Goal: Task Accomplishment & Management: Use online tool/utility

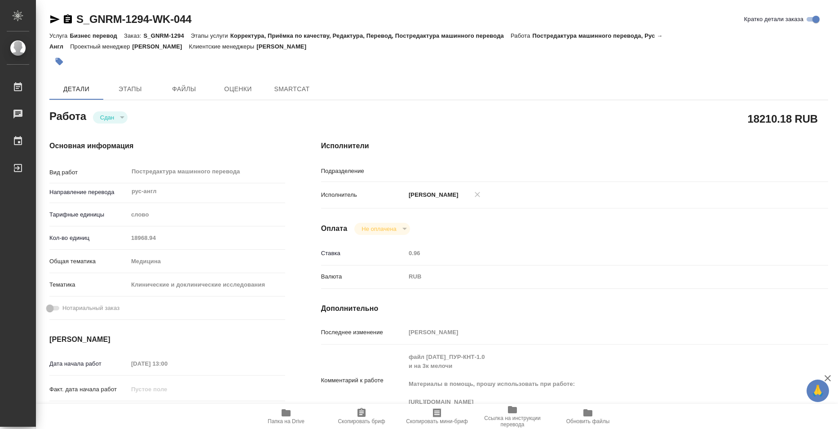
type textarea "x"
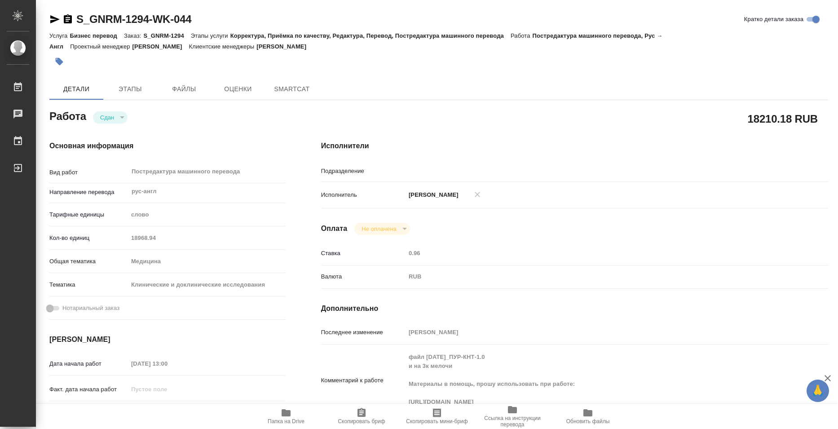
type textarea "x"
type input "MedLinguists"
type textarea "x"
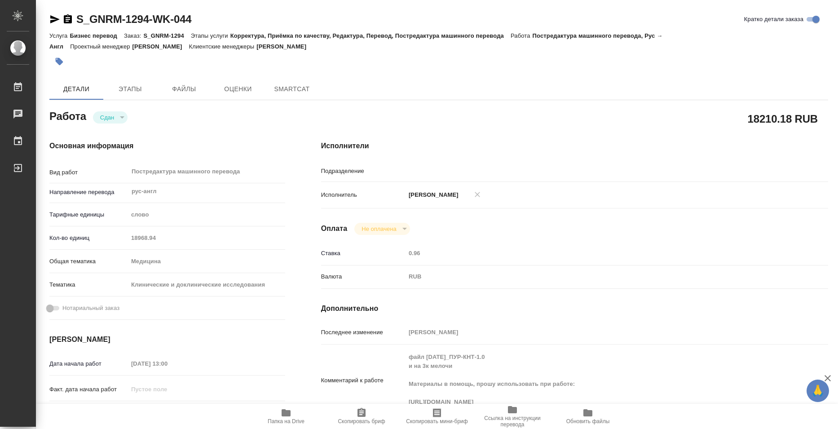
type textarea "x"
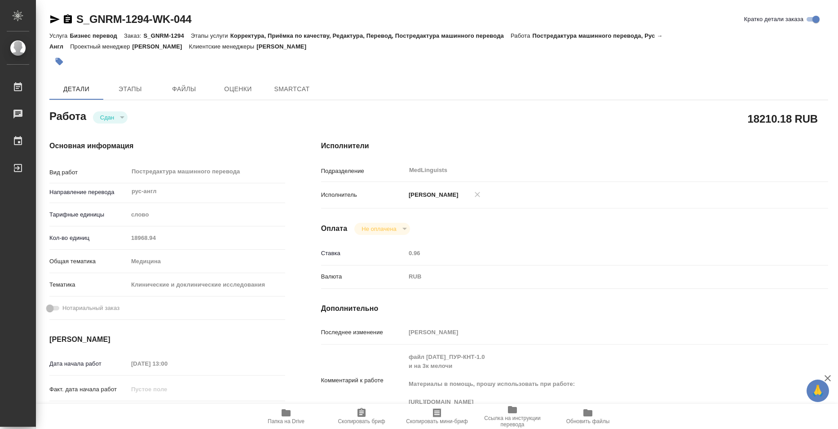
type textarea "x"
click at [342, 94] on span "SmartCat" at bounding box center [345, 89] width 43 height 11
type textarea "x"
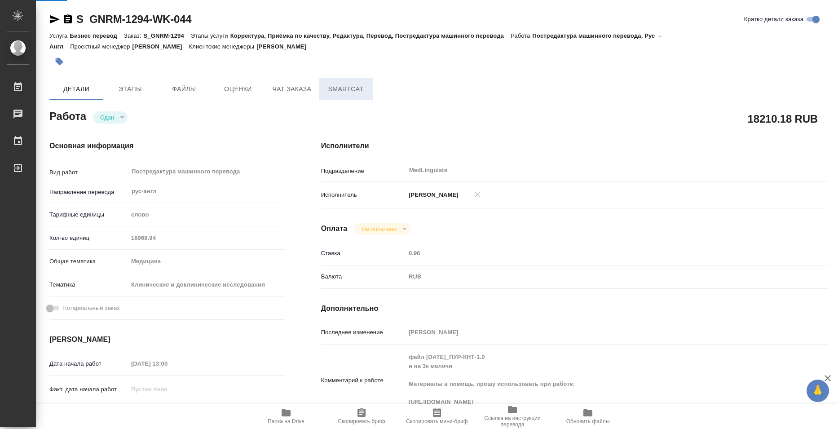
type textarea "x"
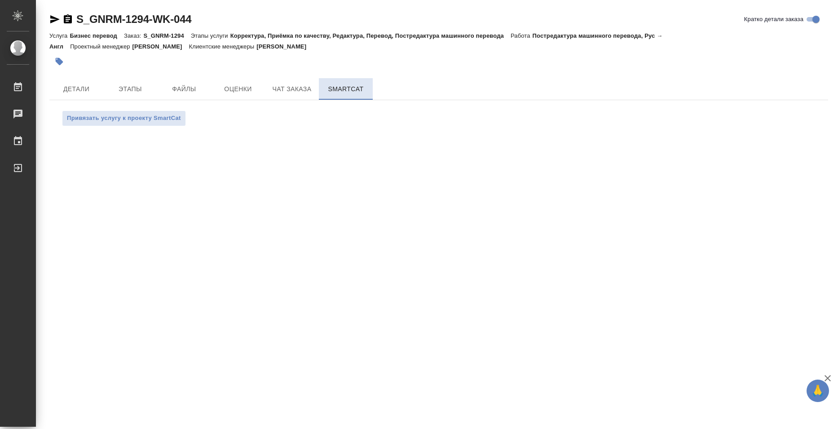
click at [356, 82] on button "SmartCat" at bounding box center [346, 89] width 54 height 22
click at [86, 87] on span "Детали" at bounding box center [76, 89] width 43 height 11
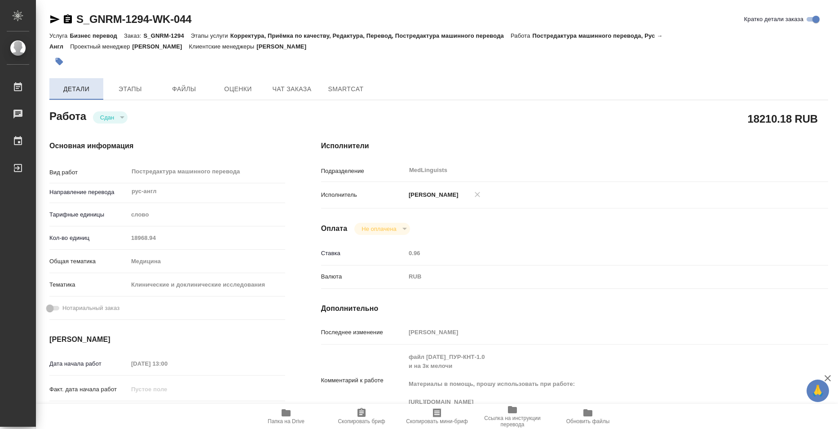
type textarea "x"
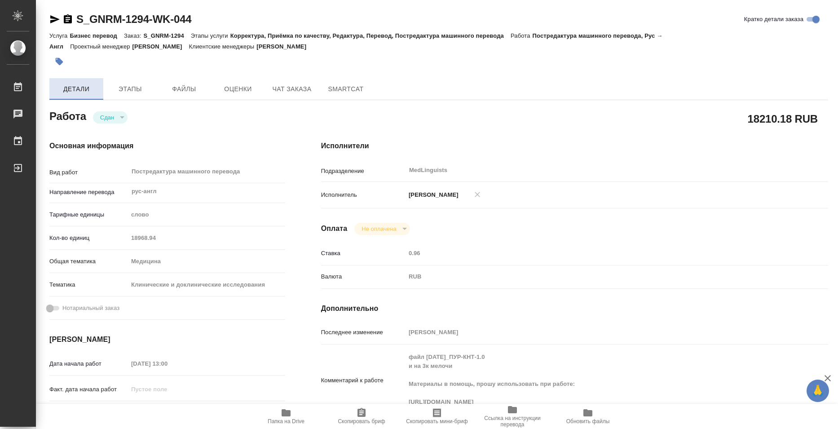
type textarea "x"
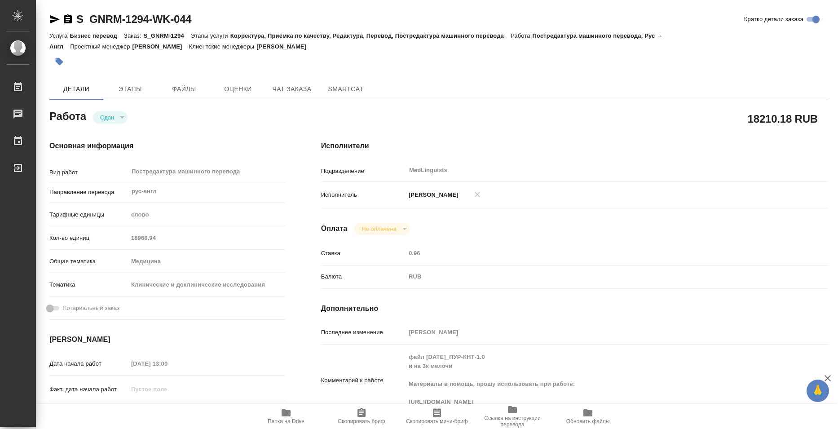
type textarea "x"
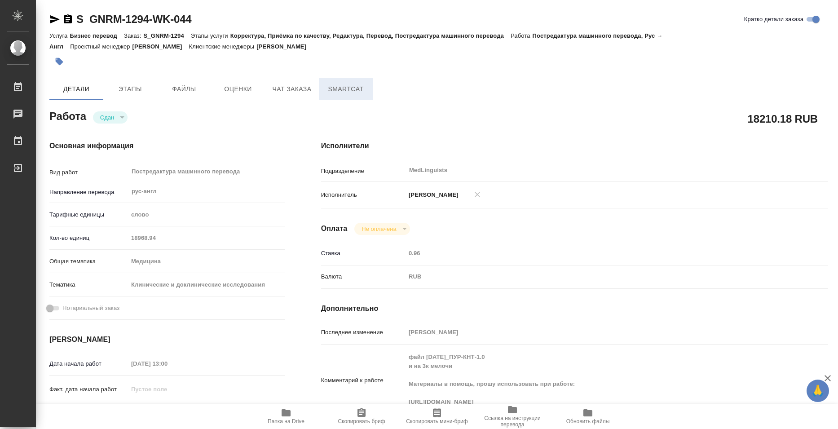
click at [351, 99] on button "SmartCat" at bounding box center [346, 89] width 54 height 22
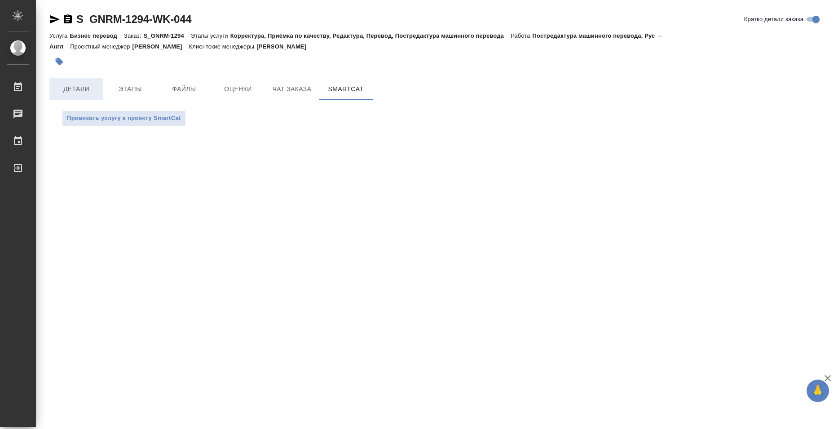
click at [75, 93] on span "Детали" at bounding box center [76, 89] width 43 height 11
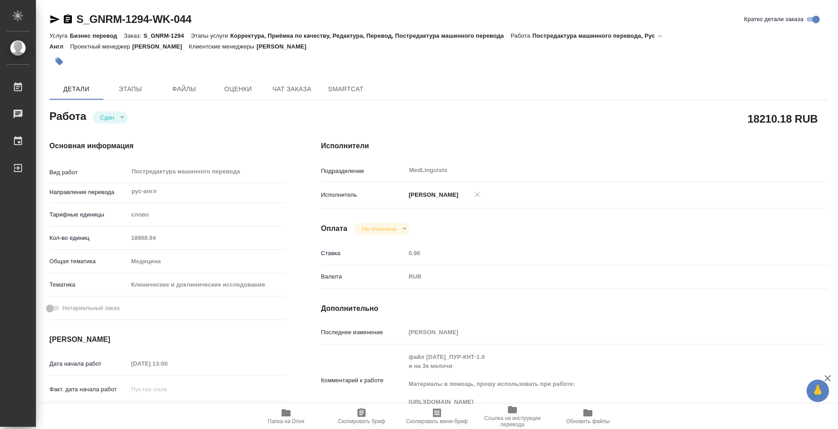
type textarea "x"
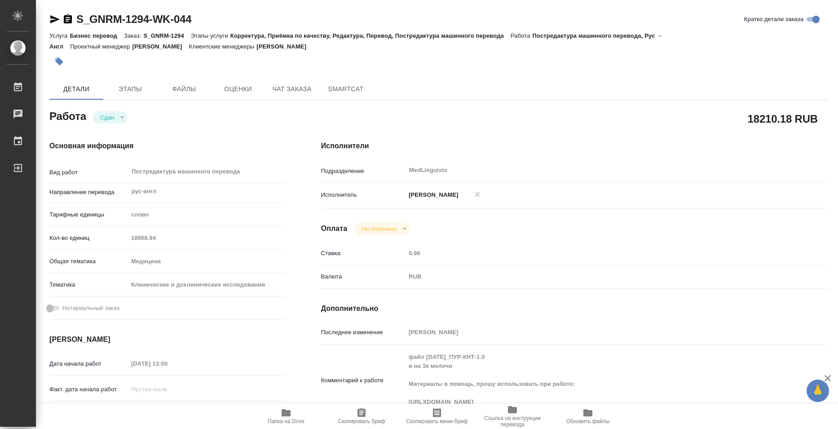
type textarea "x"
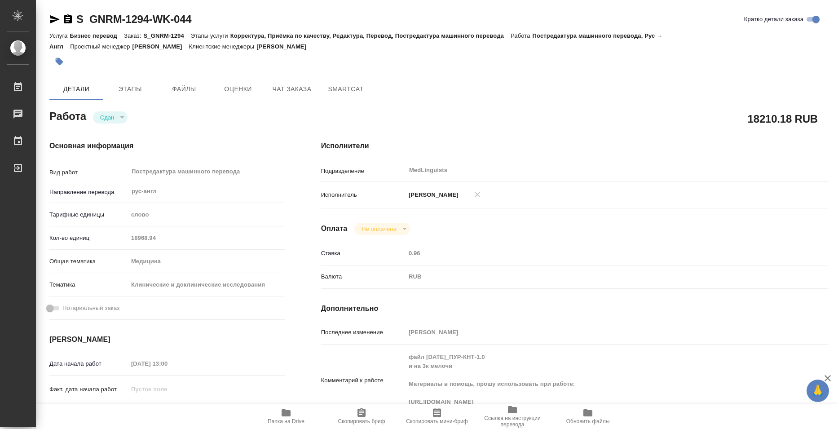
type textarea "x"
